Goal: Task Accomplishment & Management: Manage account settings

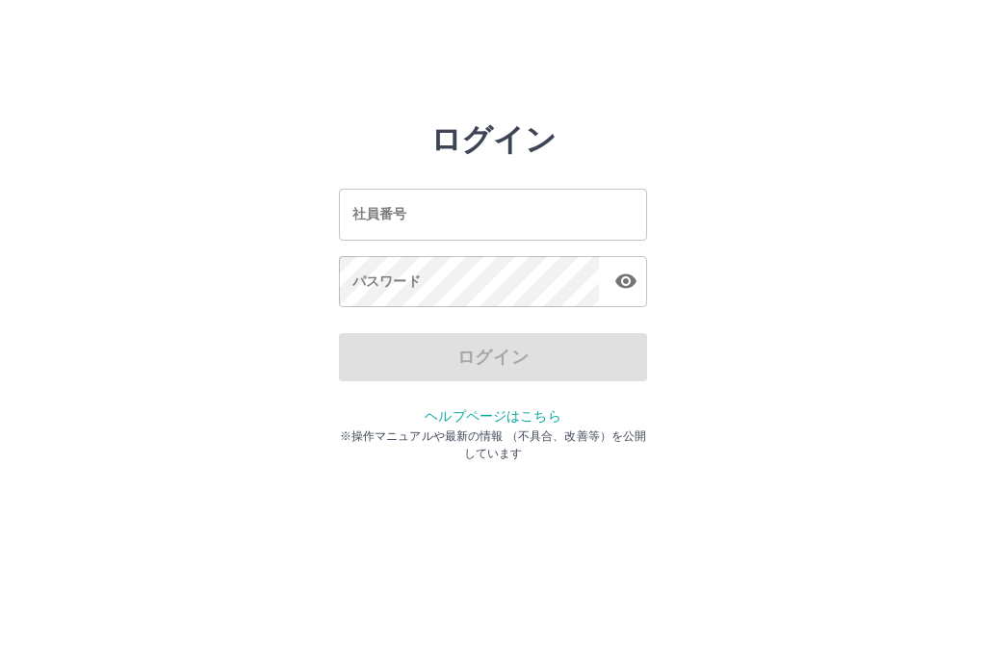
click at [362, 202] on input "社員番号" at bounding box center [493, 214] width 308 height 51
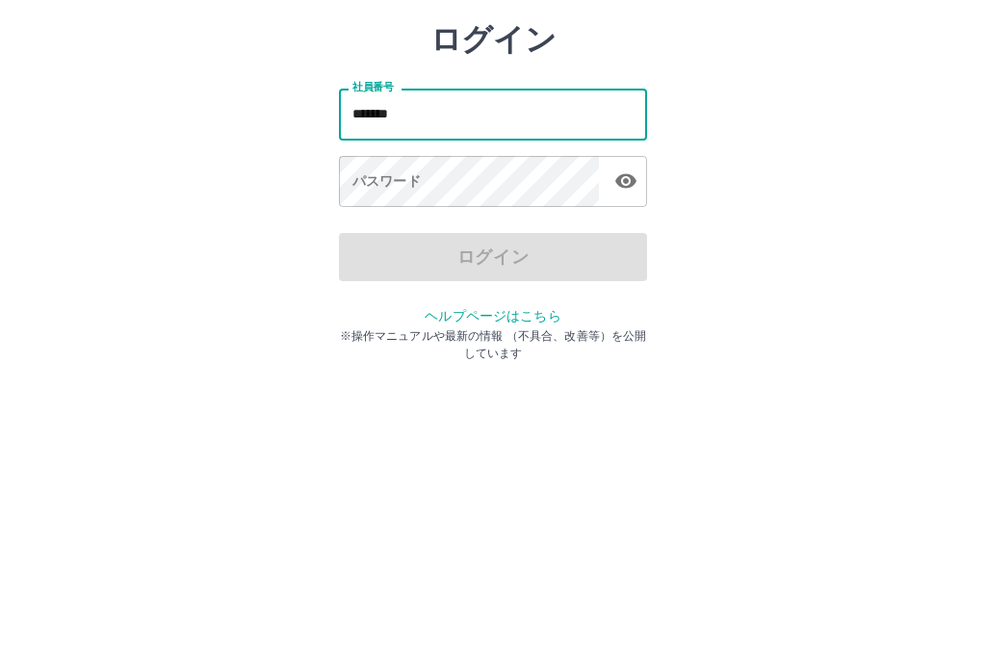
type input "*******"
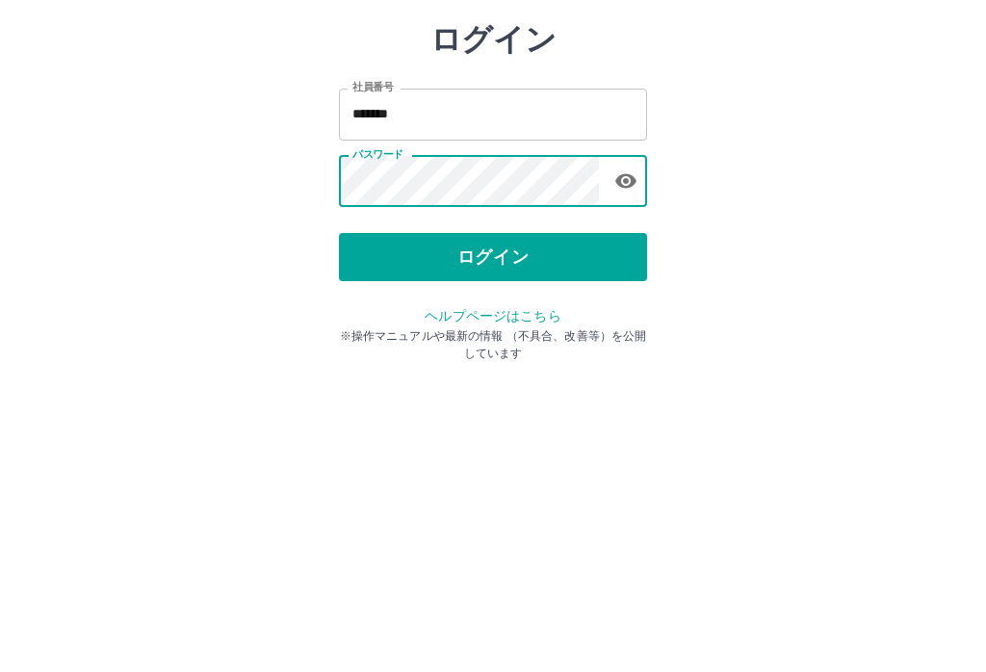
click at [482, 333] on button "ログイン" at bounding box center [493, 357] width 308 height 48
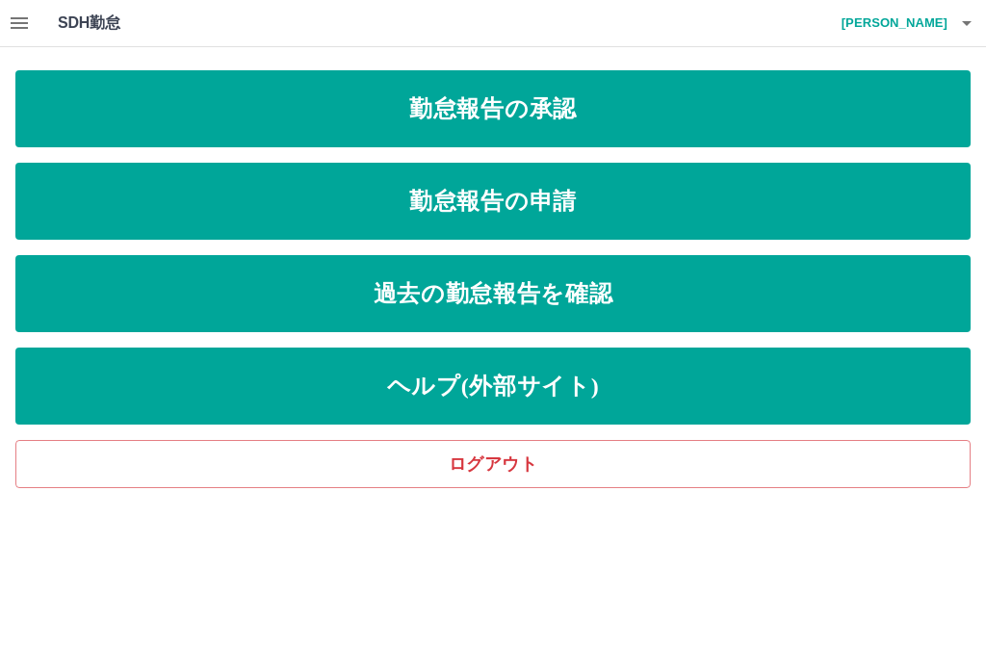
click at [509, 113] on link "勤怠報告の承認" at bounding box center [492, 108] width 955 height 77
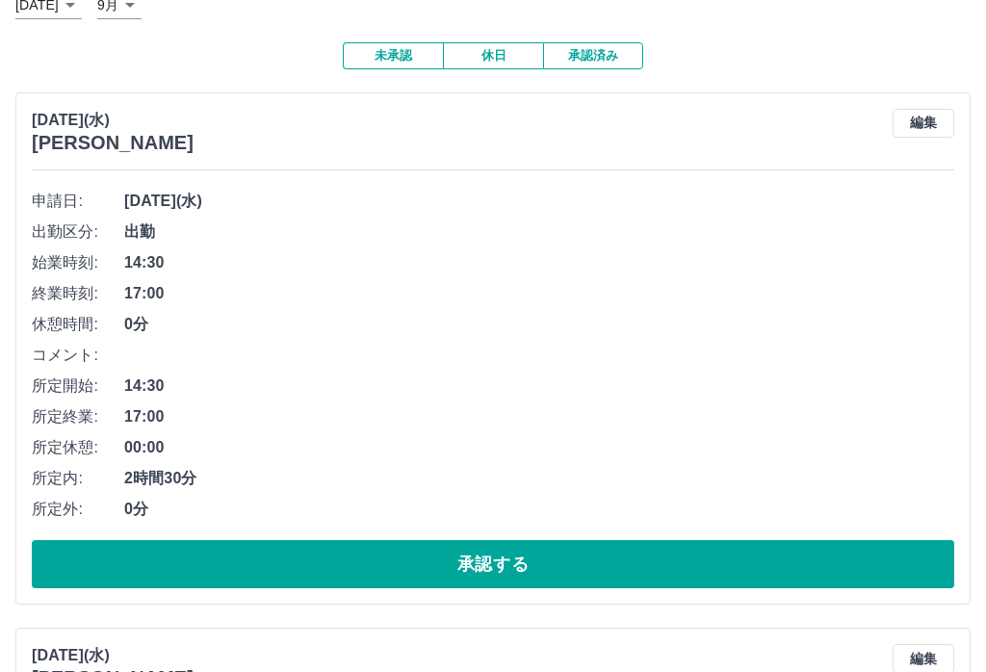
scroll to position [131, 0]
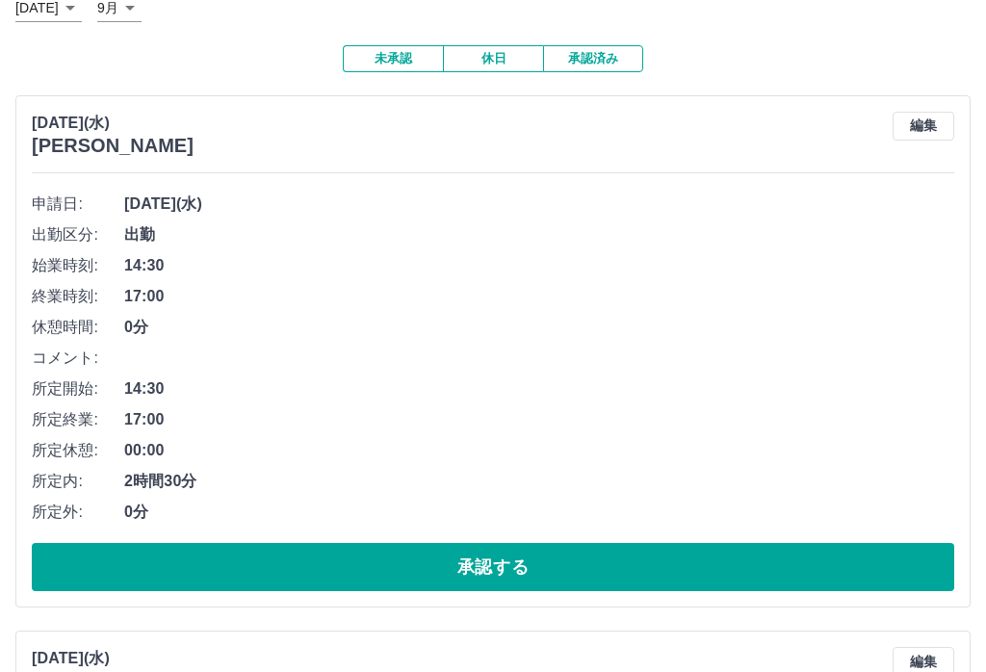
click at [506, 544] on button "承認する" at bounding box center [493, 568] width 922 height 48
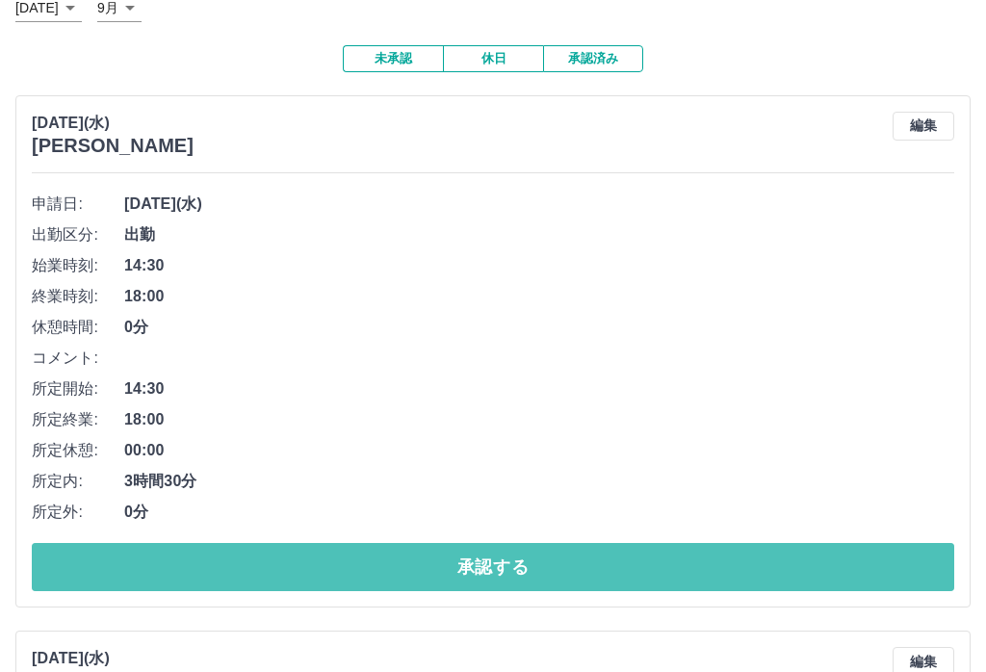
click at [530, 543] on button "承認する" at bounding box center [493, 567] width 922 height 48
click at [495, 543] on button "承認する" at bounding box center [493, 567] width 922 height 48
click at [497, 543] on button "承認する" at bounding box center [493, 567] width 922 height 48
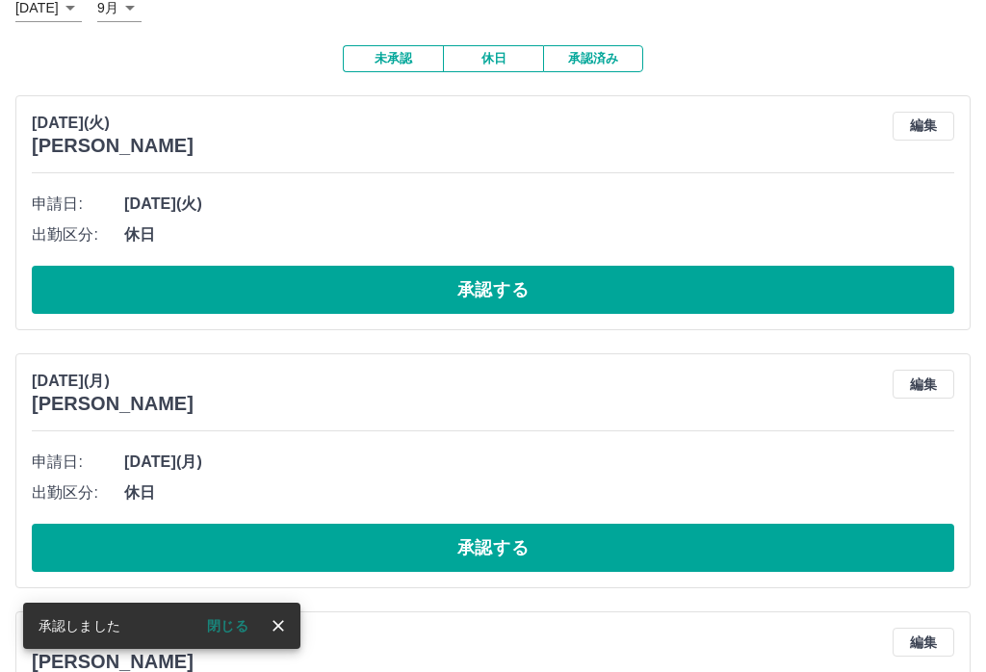
scroll to position [0, 0]
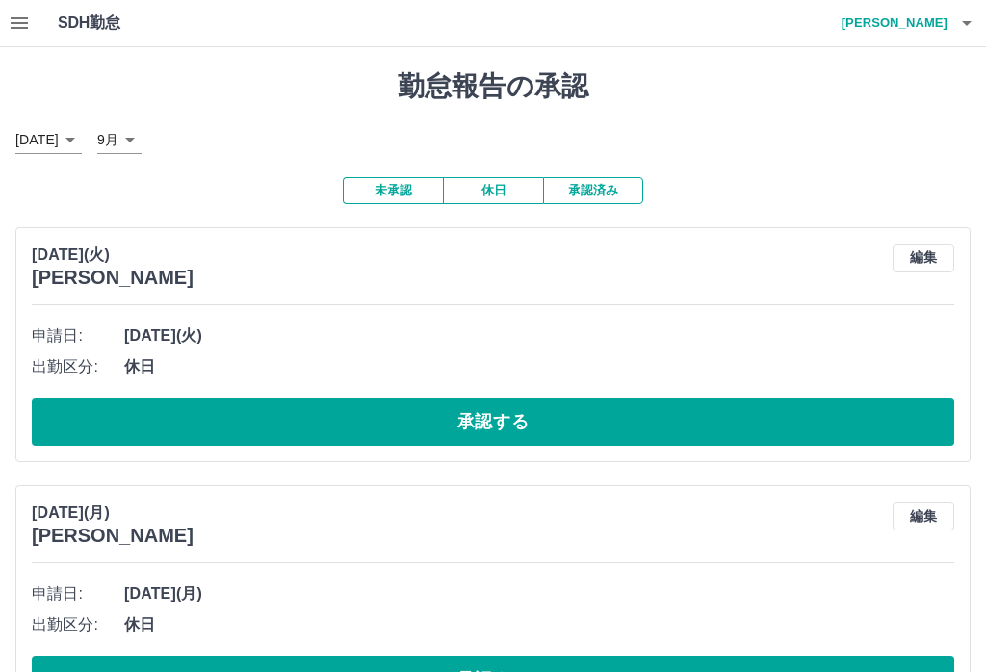
click at [13, 37] on button "button" at bounding box center [19, 23] width 39 height 46
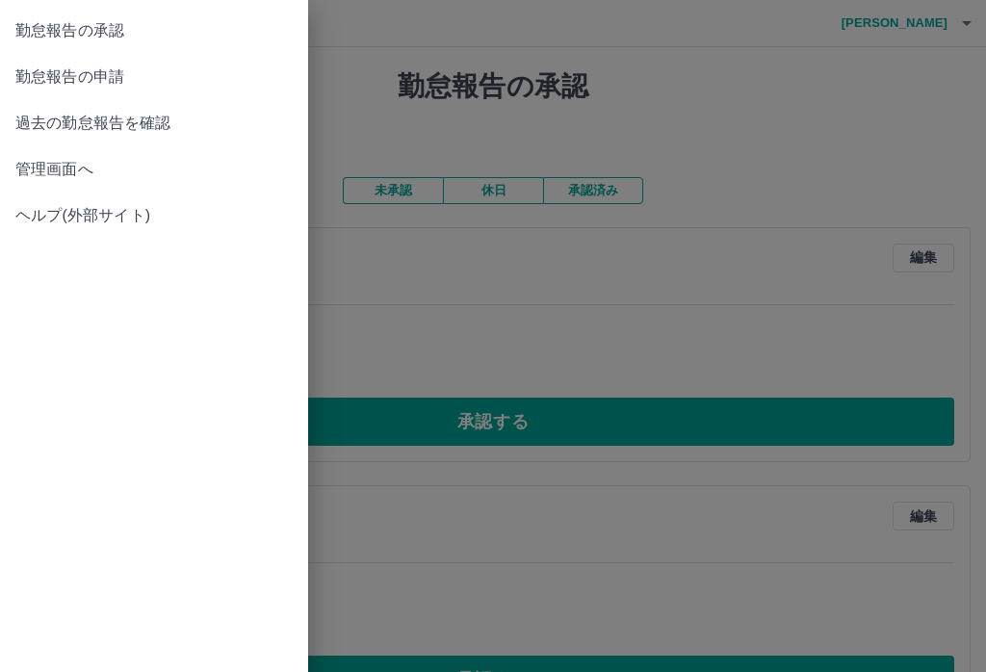
click at [41, 84] on span "勤怠報告の申請" at bounding box center [153, 76] width 277 height 23
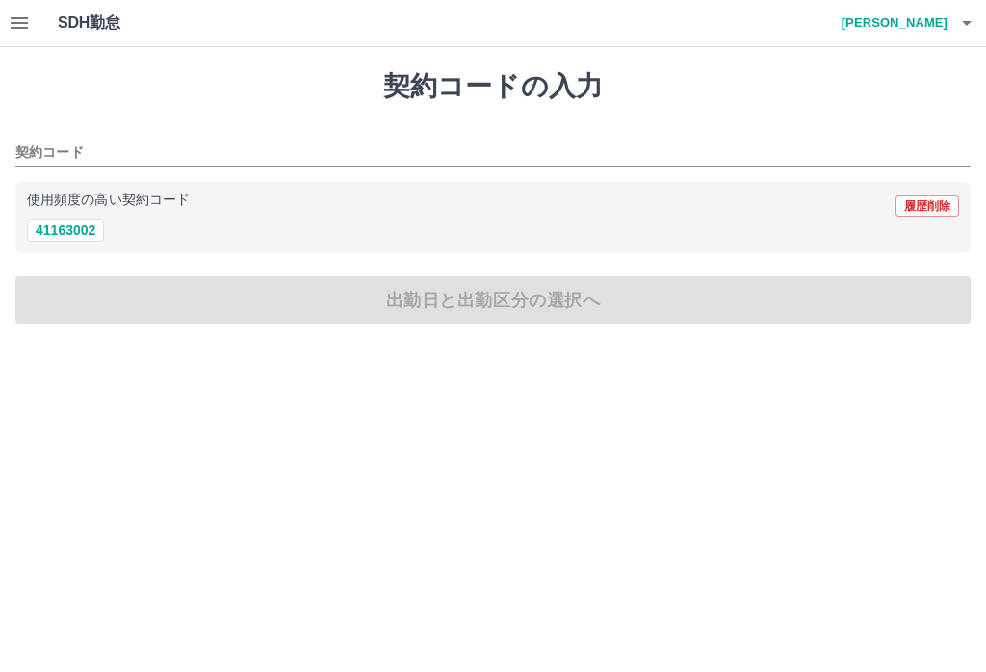
click at [920, 25] on h4 "小松　香苗" at bounding box center [890, 23] width 116 height 46
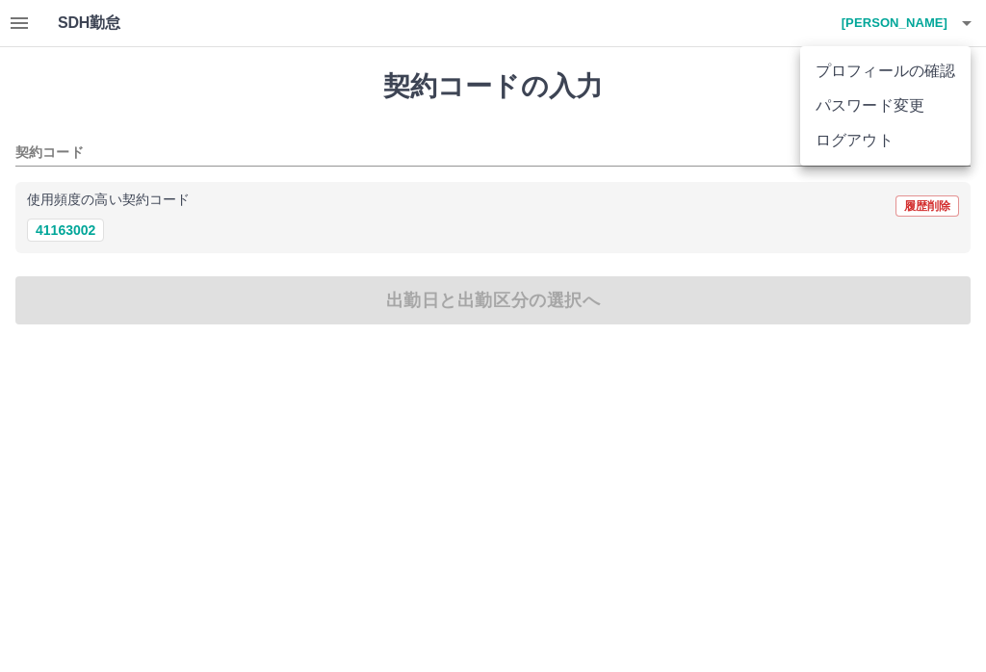
click at [837, 144] on li "ログアウト" at bounding box center [885, 140] width 170 height 35
